Goal: Information Seeking & Learning: Learn about a topic

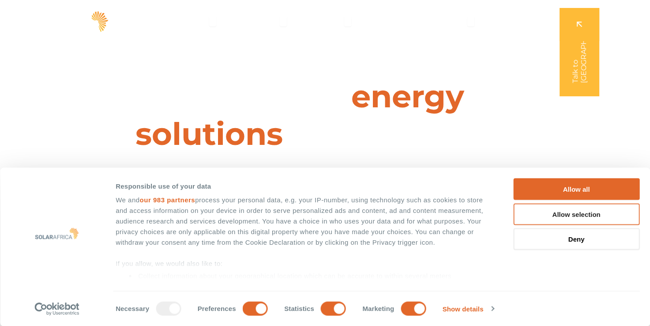
click at [547, 215] on button "Allow selection" at bounding box center [576, 214] width 126 height 22
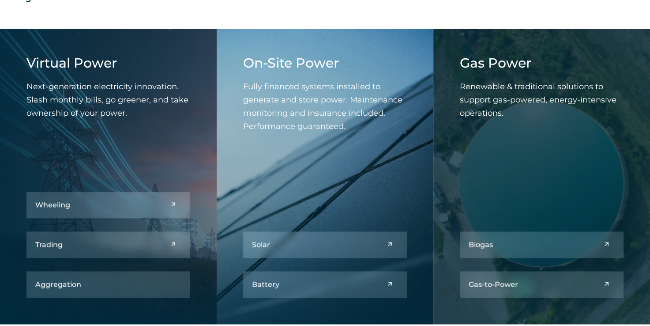
scroll to position [976, 0]
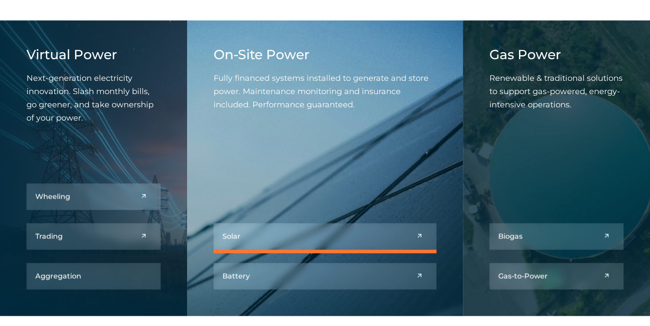
click at [357, 233] on link at bounding box center [325, 236] width 223 height 26
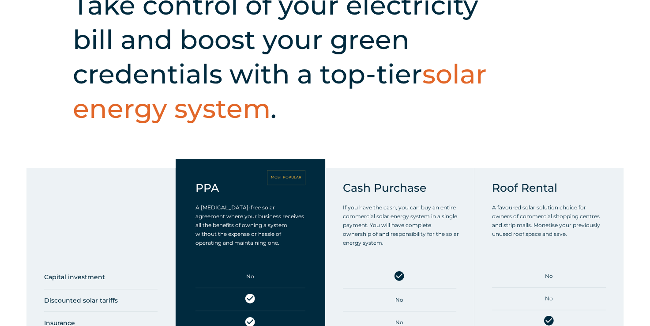
scroll to position [329, 0]
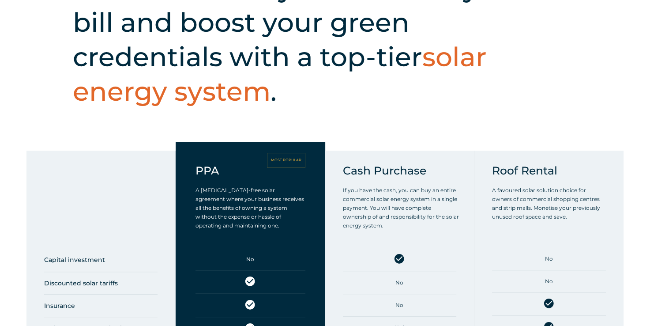
drag, startPoint x: 644, startPoint y: 41, endPoint x: 657, endPoint y: 43, distance: 12.4
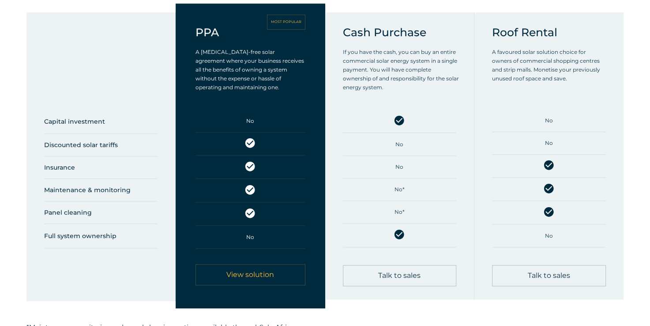
scroll to position [0, 0]
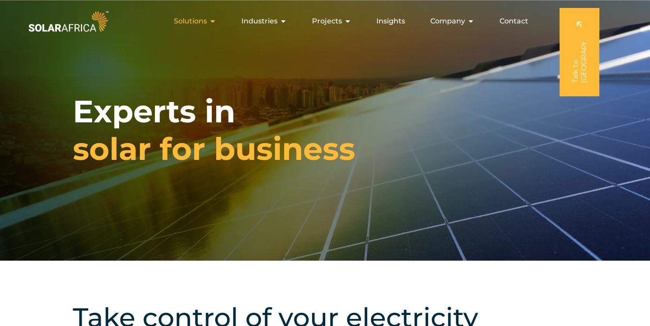
click at [214, 22] on icon "Menu" at bounding box center [212, 21] width 7 height 7
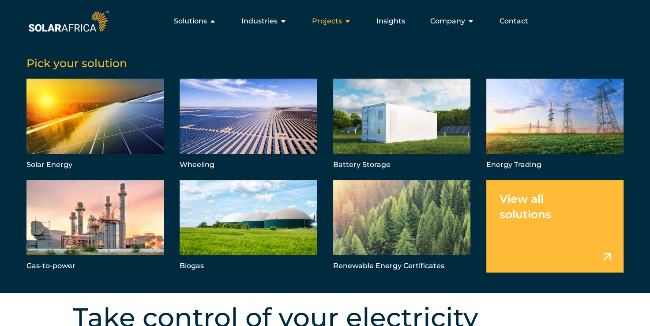
click at [338, 20] on span "Projects" at bounding box center [327, 21] width 30 height 11
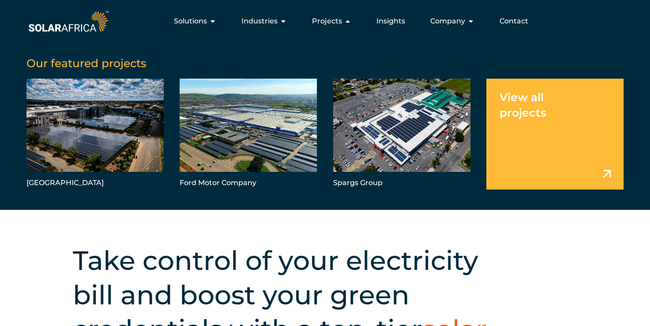
scroll to position [52, 0]
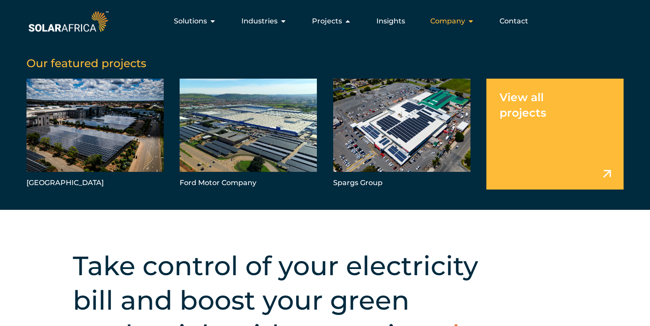
click at [470, 23] on icon "Menu" at bounding box center [470, 21] width 7 height 7
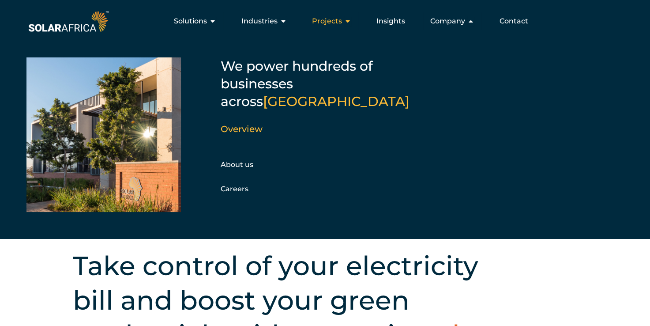
click at [347, 22] on icon "Menu" at bounding box center [347, 21] width 7 height 7
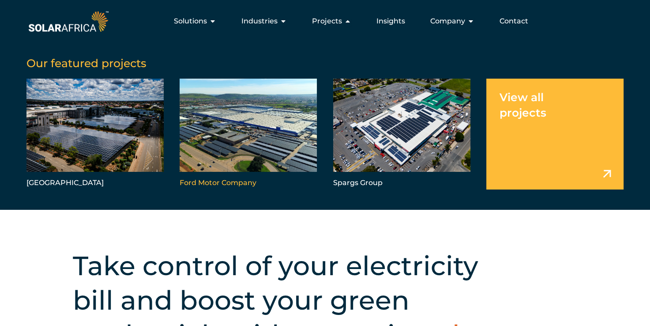
click at [250, 157] on link "Menu" at bounding box center [248, 134] width 137 height 111
click at [83, 131] on link "Menu" at bounding box center [94, 134] width 137 height 111
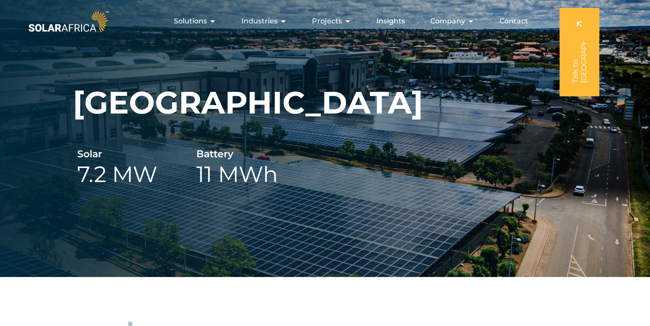
click at [467, 197] on div "Trade Route Mall Solar 7.2 MW Battery 11 MWh" at bounding box center [325, 138] width 650 height 277
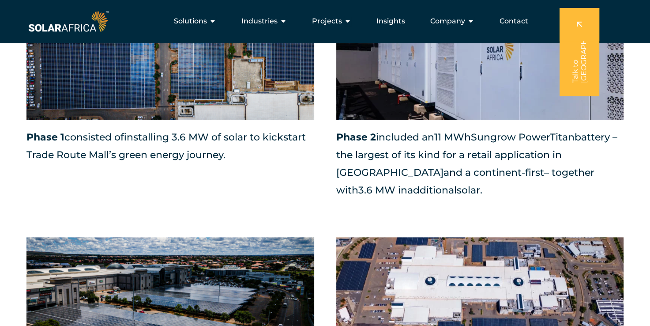
scroll to position [751, 0]
